Goal: Navigation & Orientation: Find specific page/section

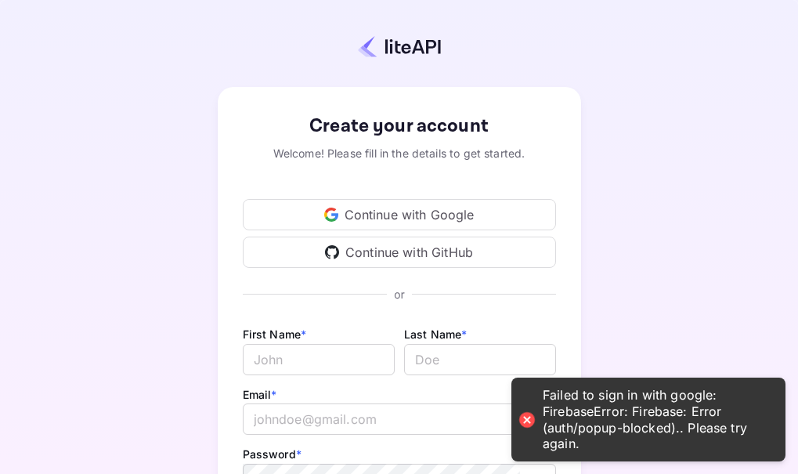
click at [375, 212] on div "Continue with Google" at bounding box center [399, 214] width 313 height 31
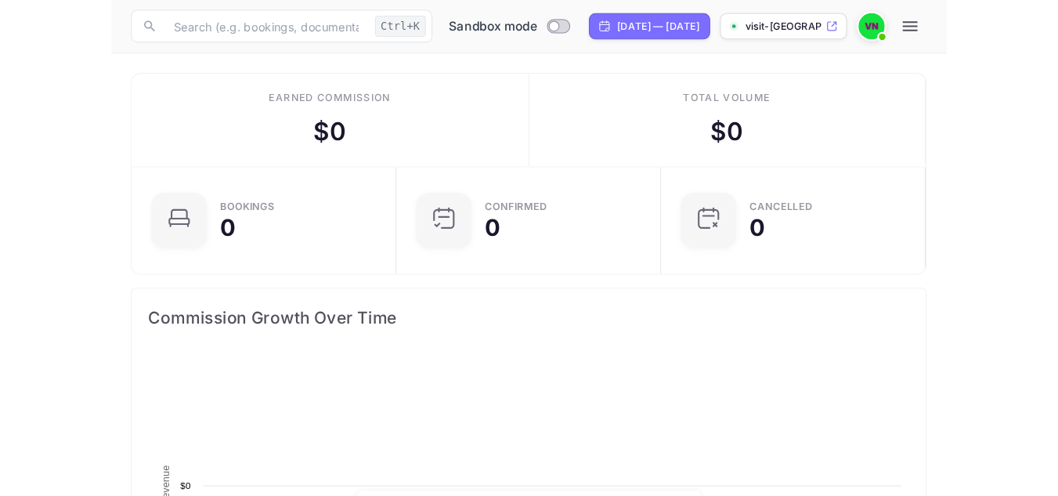
scroll to position [243, 360]
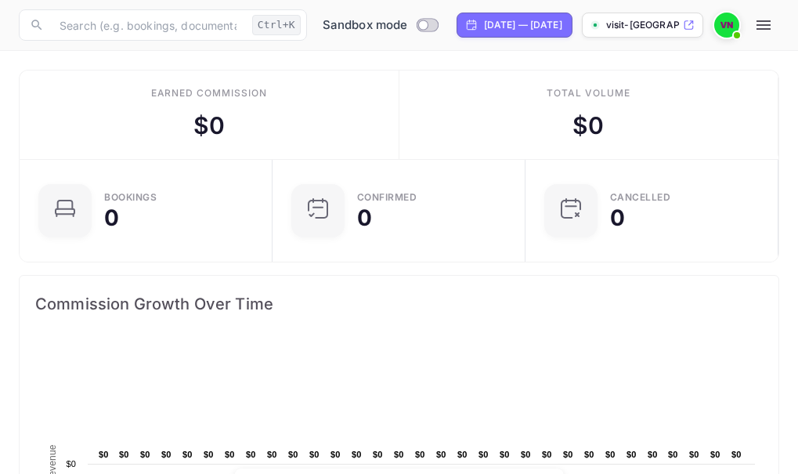
click at [687, 21] on icon at bounding box center [688, 25] width 9 height 9
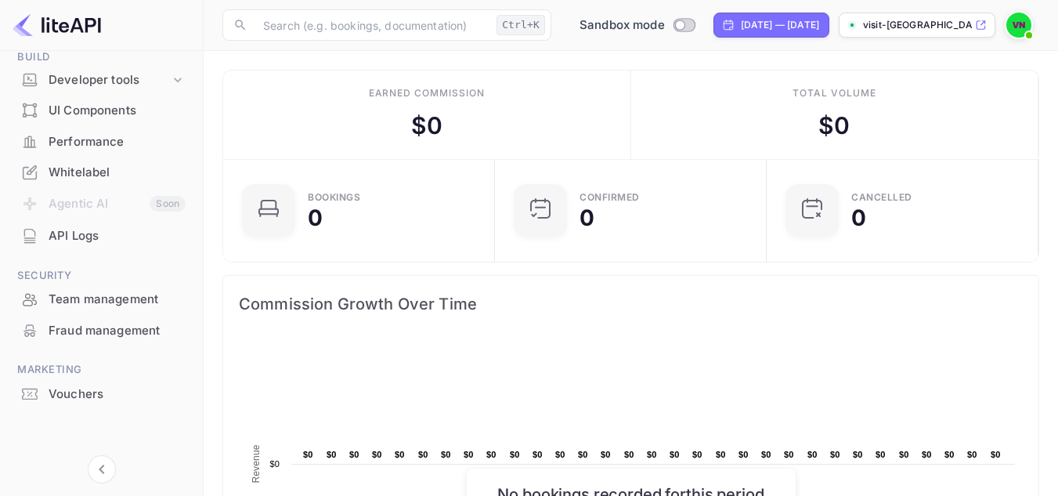
scroll to position [0, 0]
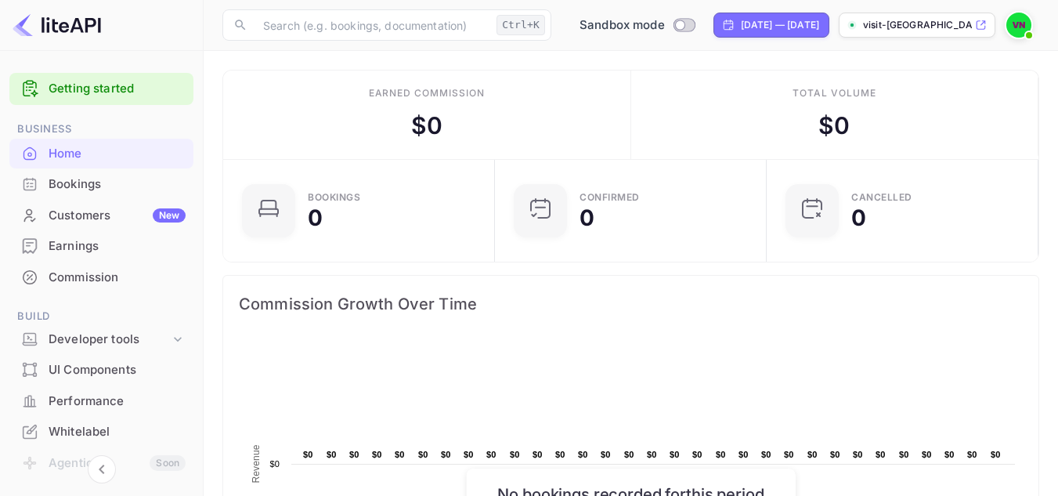
click at [115, 183] on div "Bookings" at bounding box center [117, 184] width 137 height 18
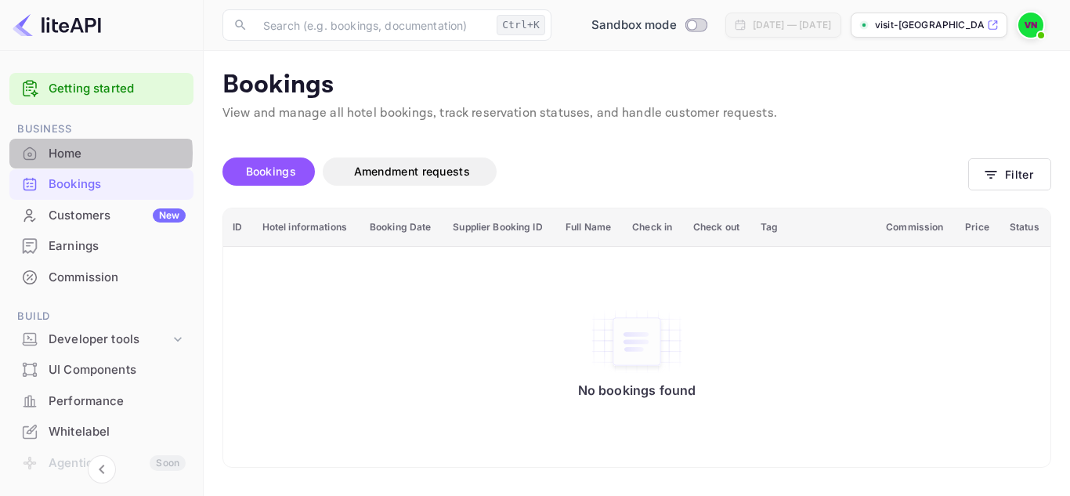
click at [76, 153] on div "Home" at bounding box center [117, 154] width 137 height 18
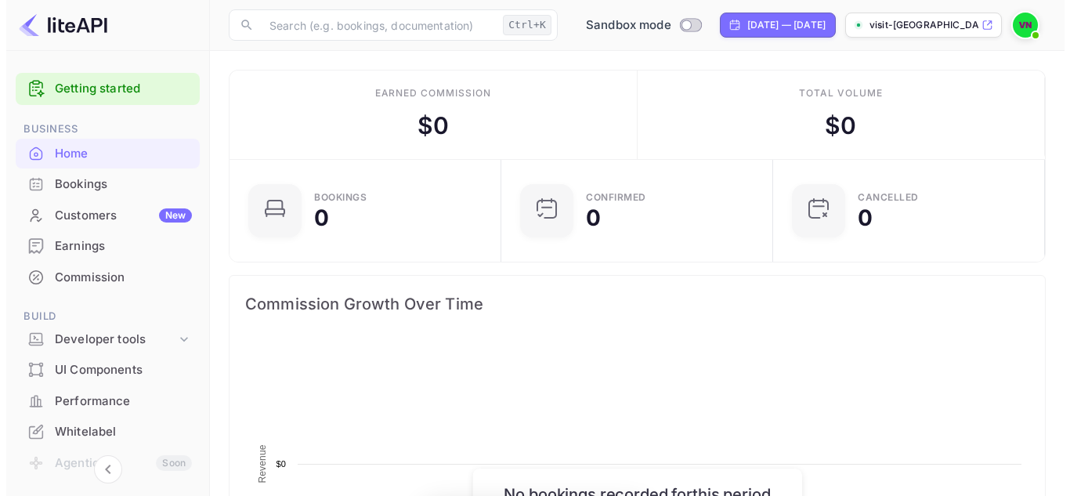
scroll to position [243, 251]
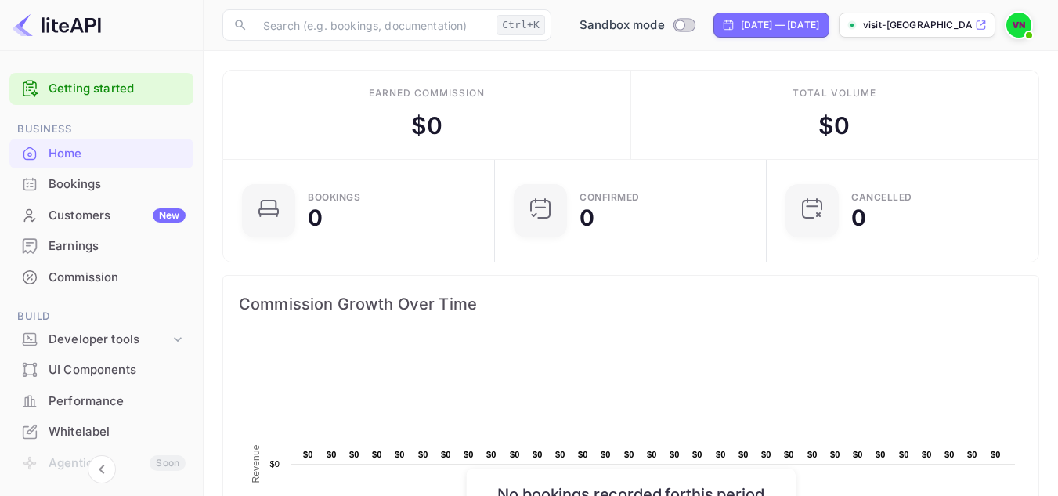
click at [92, 182] on div "Bookings" at bounding box center [117, 184] width 137 height 18
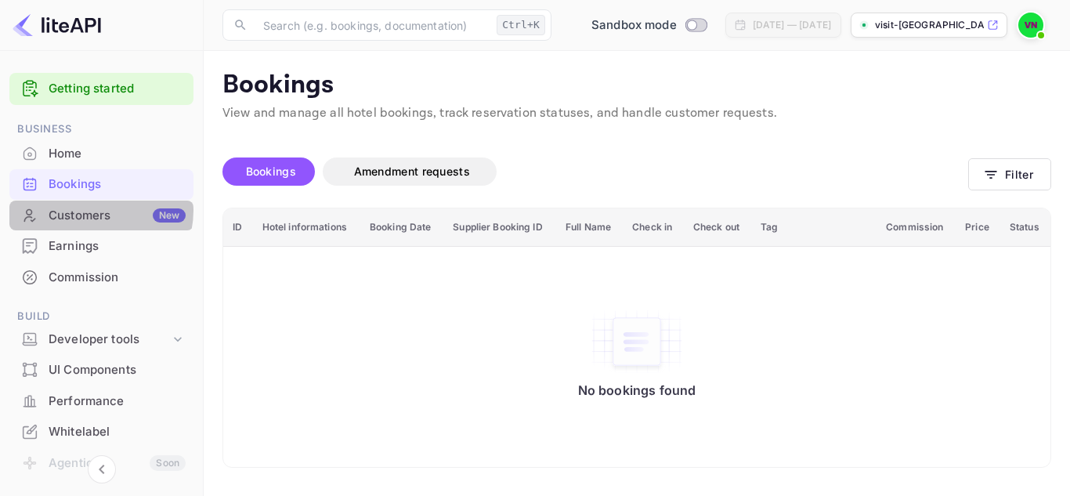
click at [95, 210] on div "Customers New" at bounding box center [117, 216] width 137 height 18
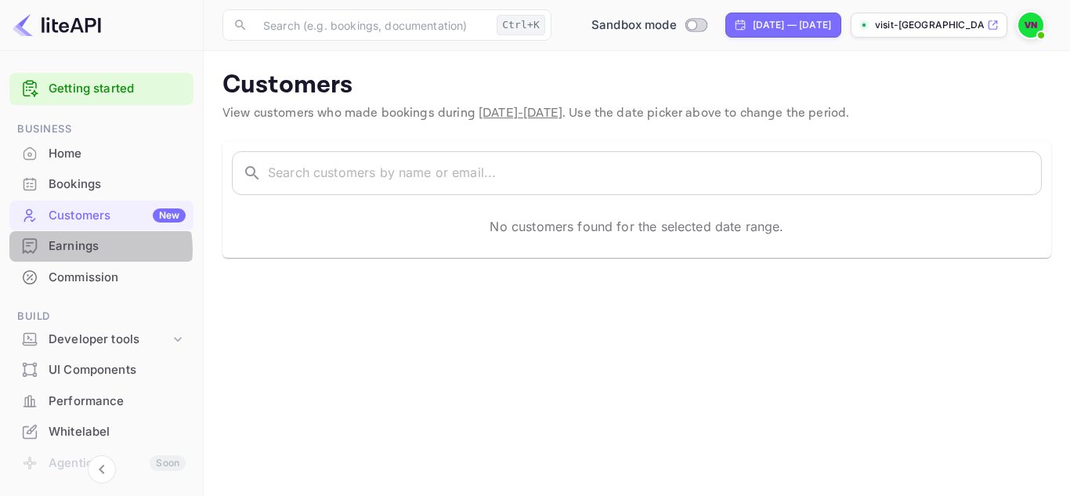
click at [92, 249] on div "Earnings" at bounding box center [117, 246] width 137 height 18
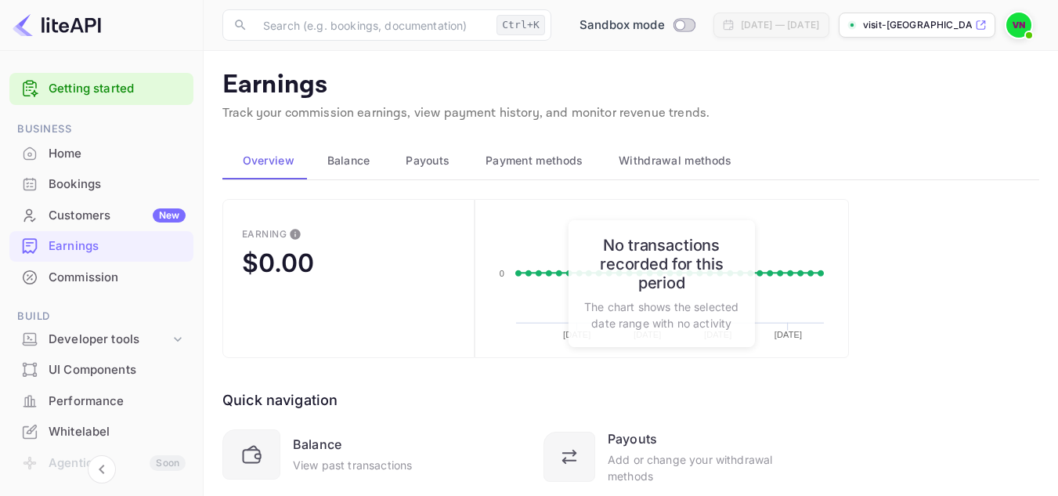
click at [355, 157] on span "Balance" at bounding box center [348, 160] width 43 height 19
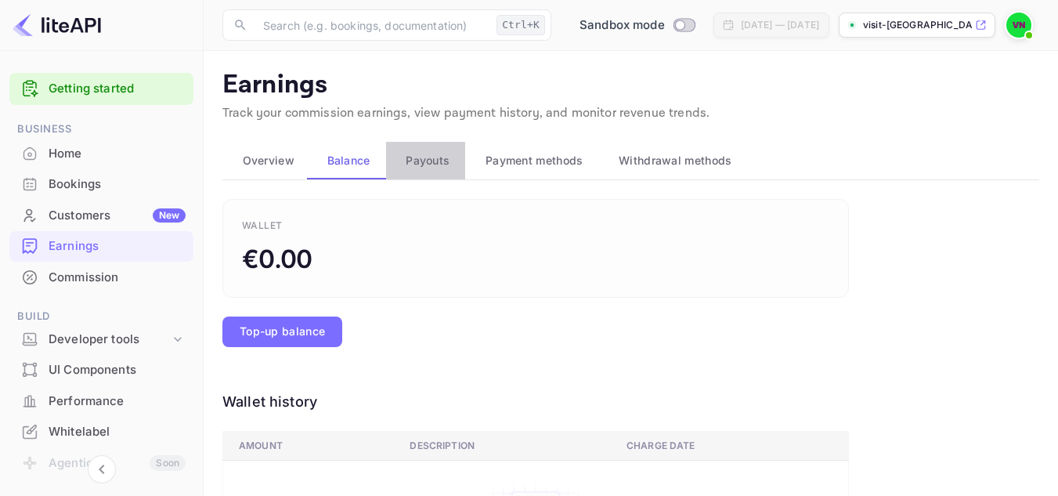
click at [428, 154] on span "Payouts" at bounding box center [428, 160] width 44 height 19
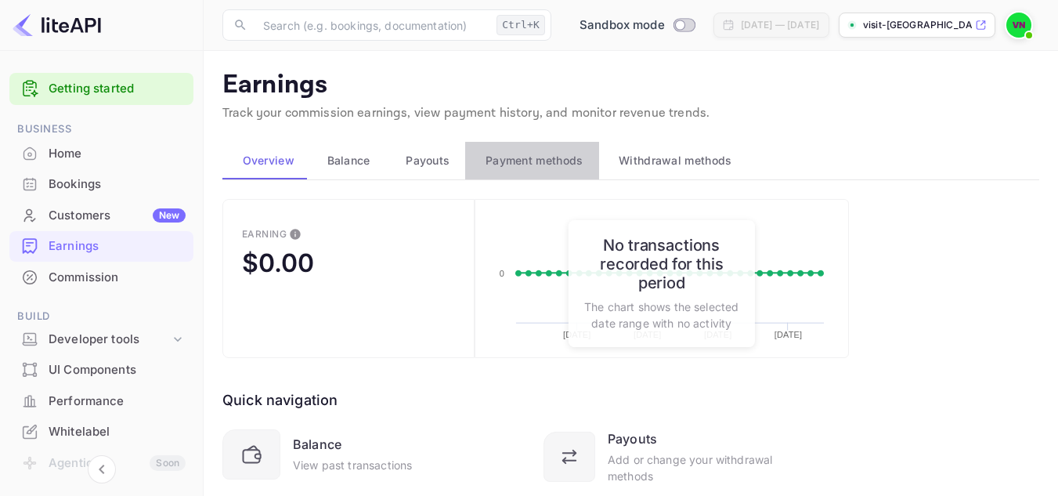
click at [524, 155] on span "Payment methods" at bounding box center [534, 160] width 98 height 19
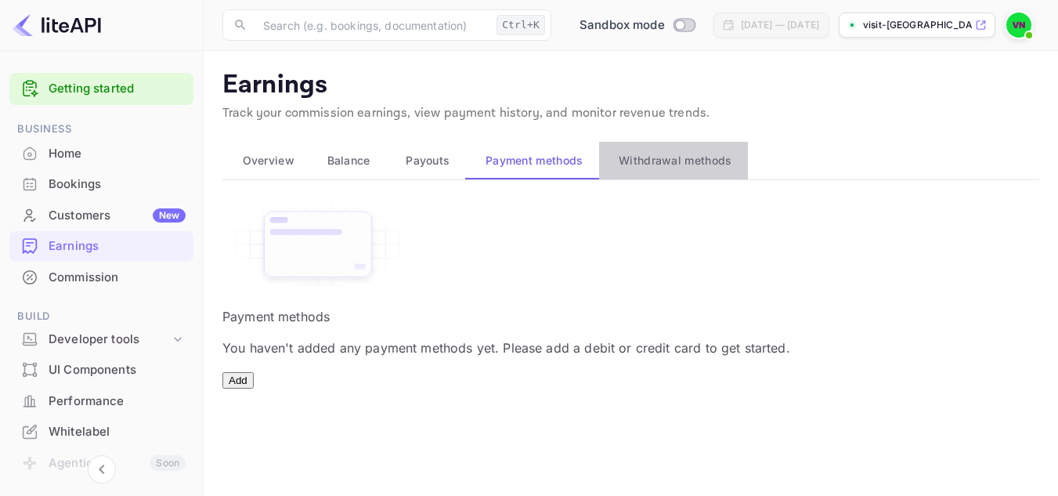
click at [674, 159] on span "Withdrawal methods" at bounding box center [675, 160] width 113 height 19
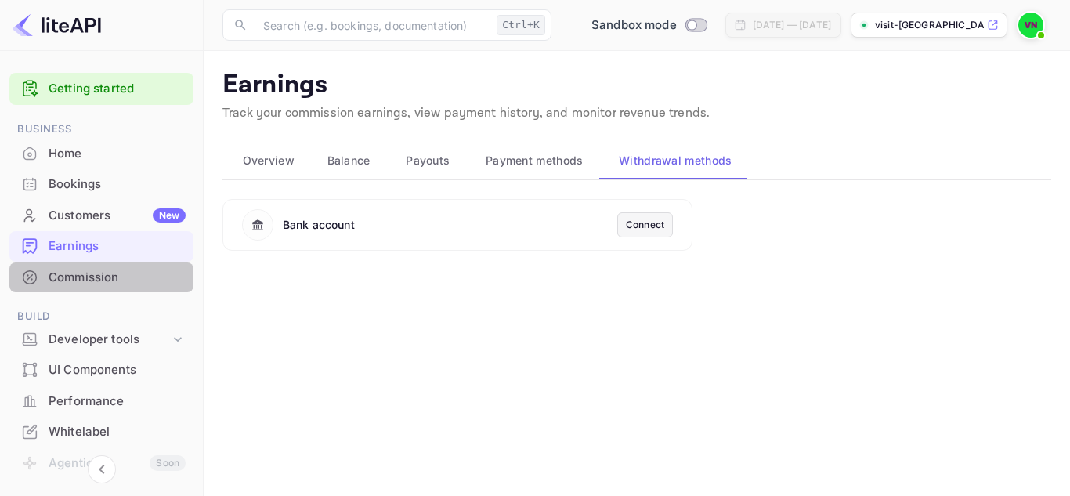
click at [108, 291] on div "Commission" at bounding box center [101, 277] width 184 height 31
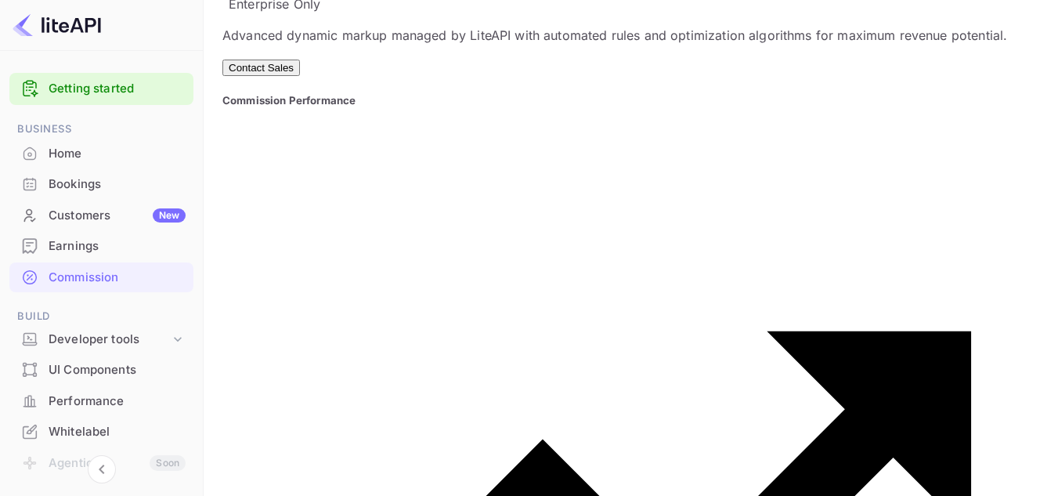
scroll to position [1238, 0]
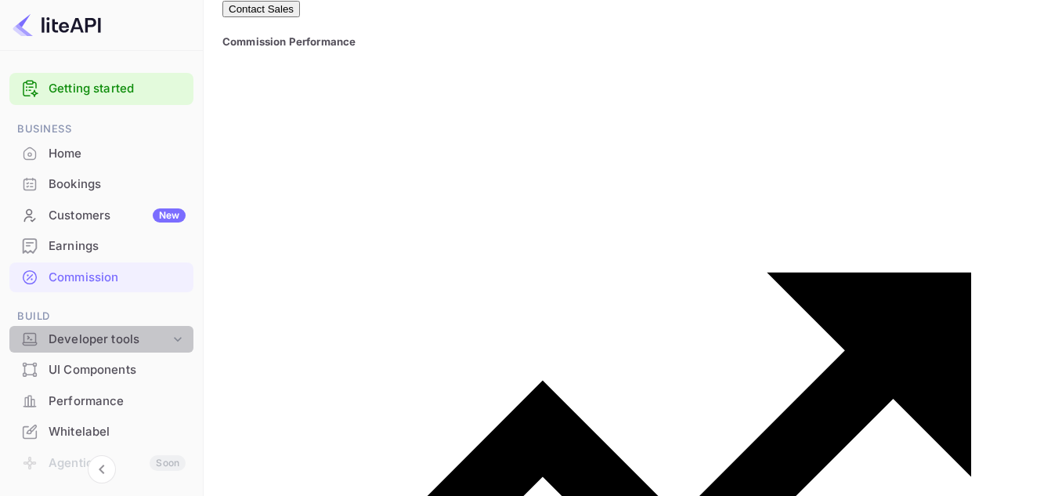
click at [106, 337] on div "Developer tools" at bounding box center [109, 339] width 121 height 18
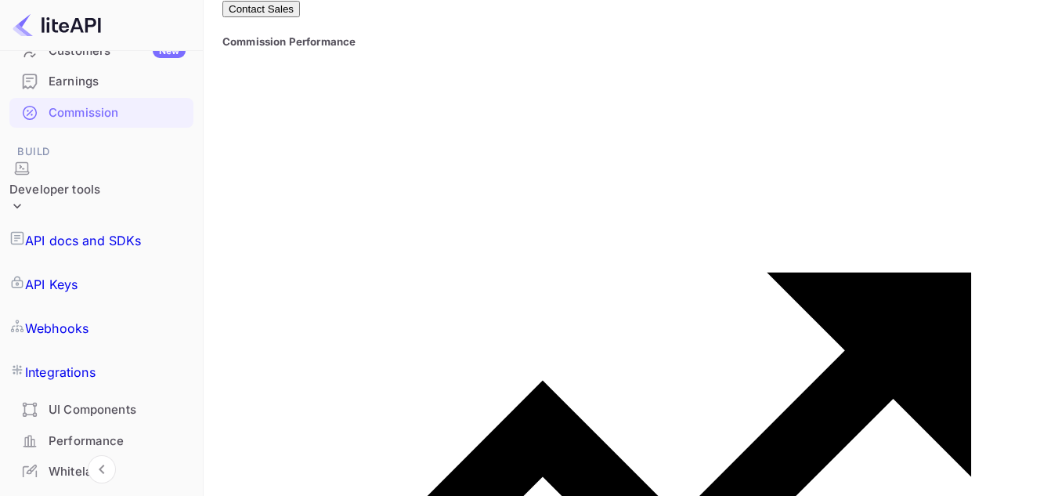
scroll to position [165, 0]
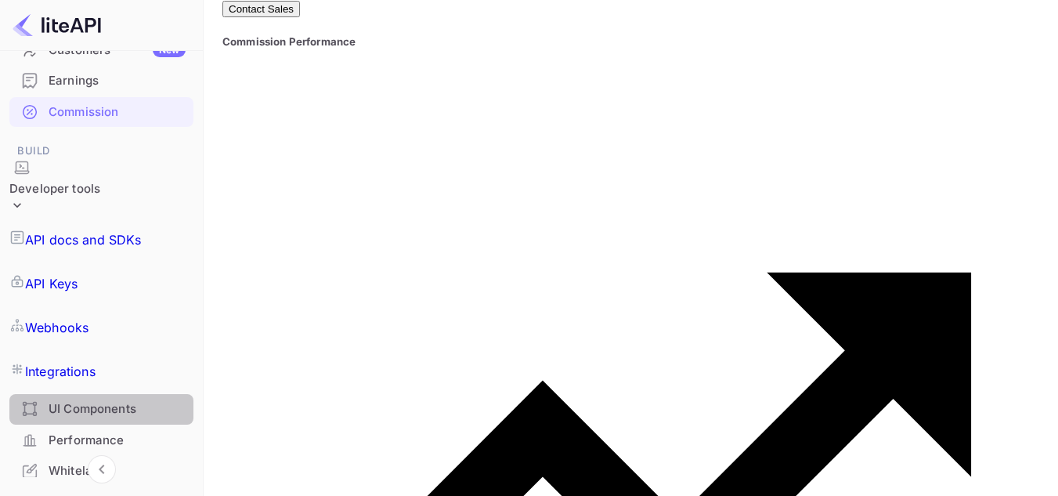
click at [109, 400] on div "UI Components" at bounding box center [117, 409] width 137 height 18
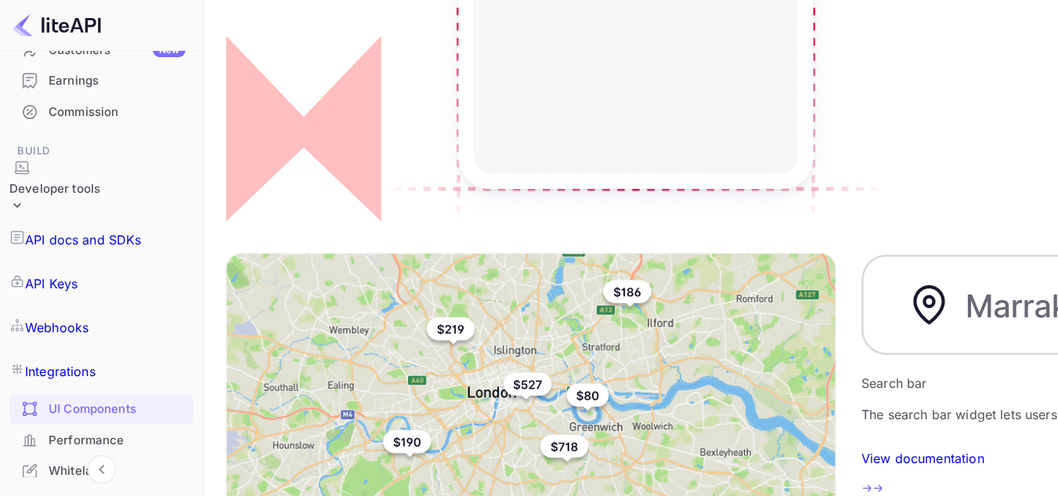
scroll to position [560, 0]
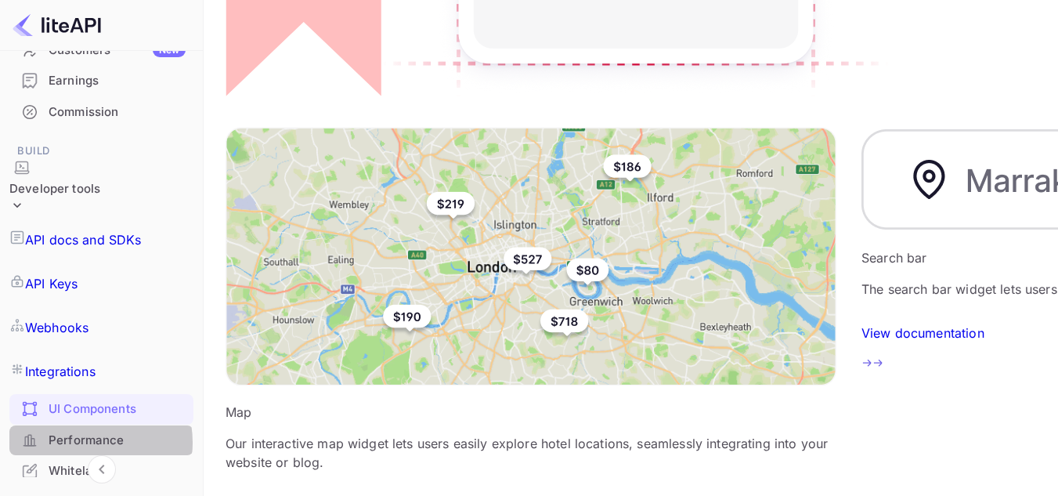
click at [89, 431] on div "Performance" at bounding box center [117, 440] width 137 height 18
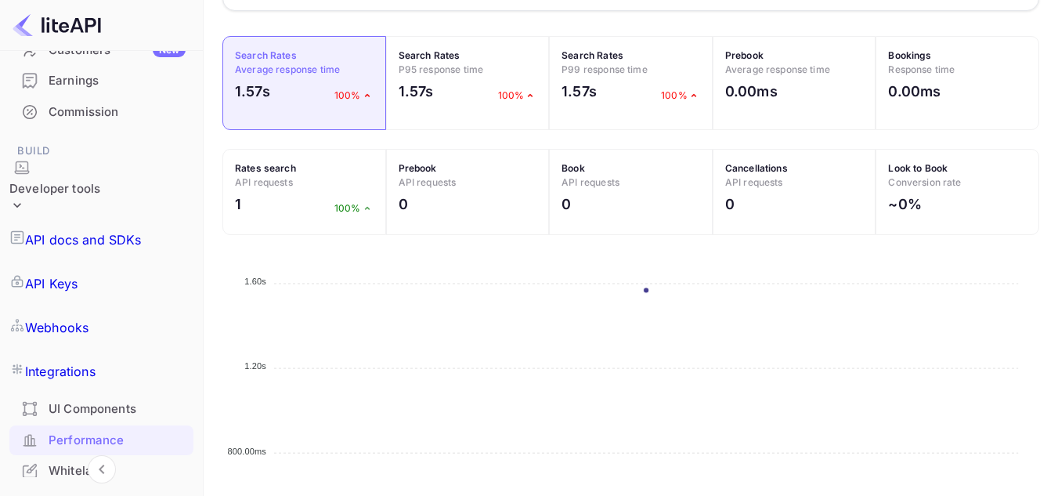
scroll to position [577, 0]
click at [81, 462] on div "Whitelabel" at bounding box center [117, 471] width 137 height 18
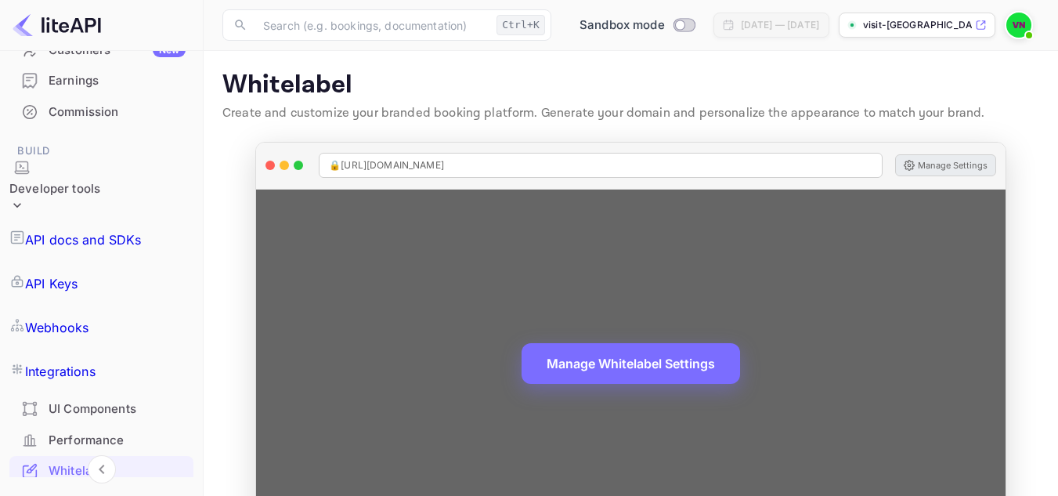
click at [797, 165] on button "Manage Settings" at bounding box center [945, 165] width 101 height 22
